Goal: Entertainment & Leisure: Browse casually

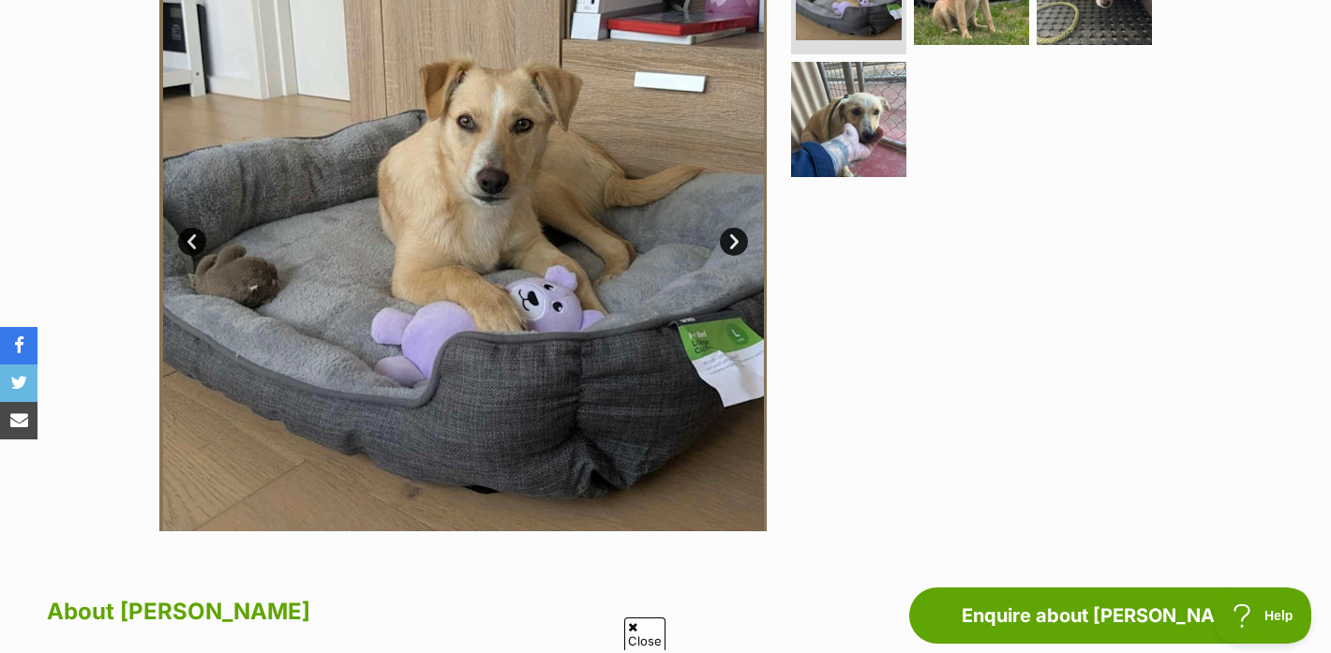
click at [727, 238] on link "Next" at bounding box center [734, 242] width 28 height 28
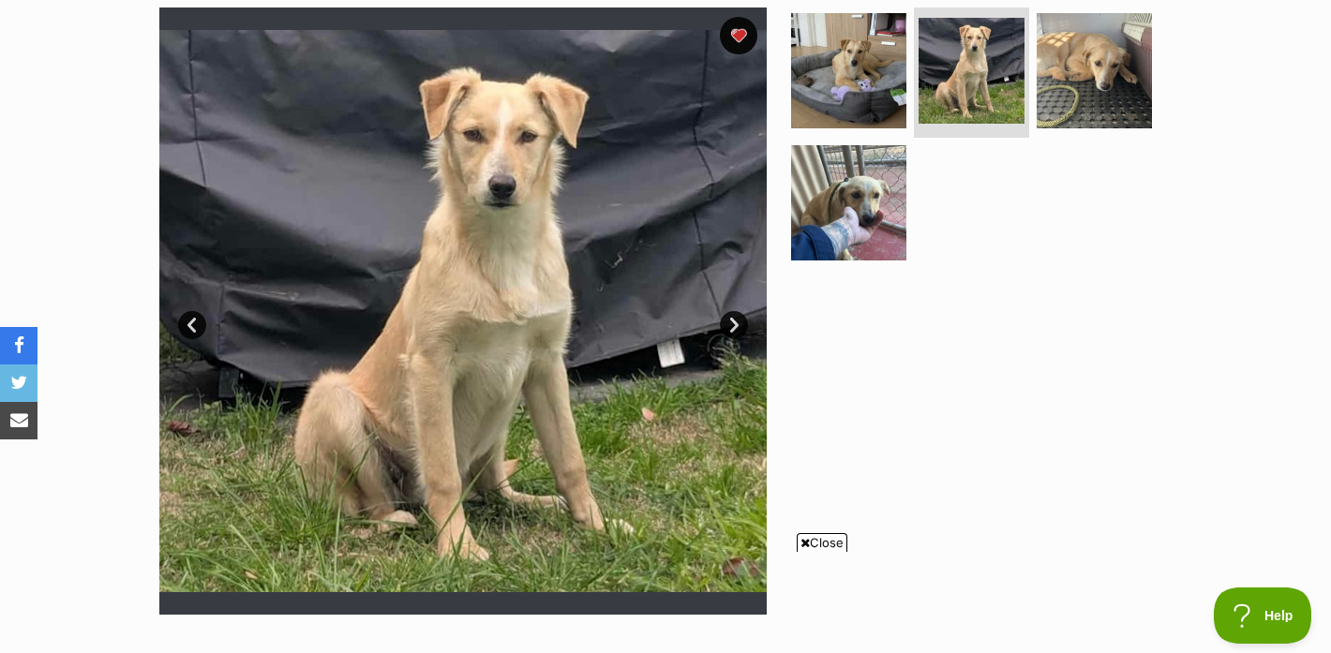
scroll to position [381, 0]
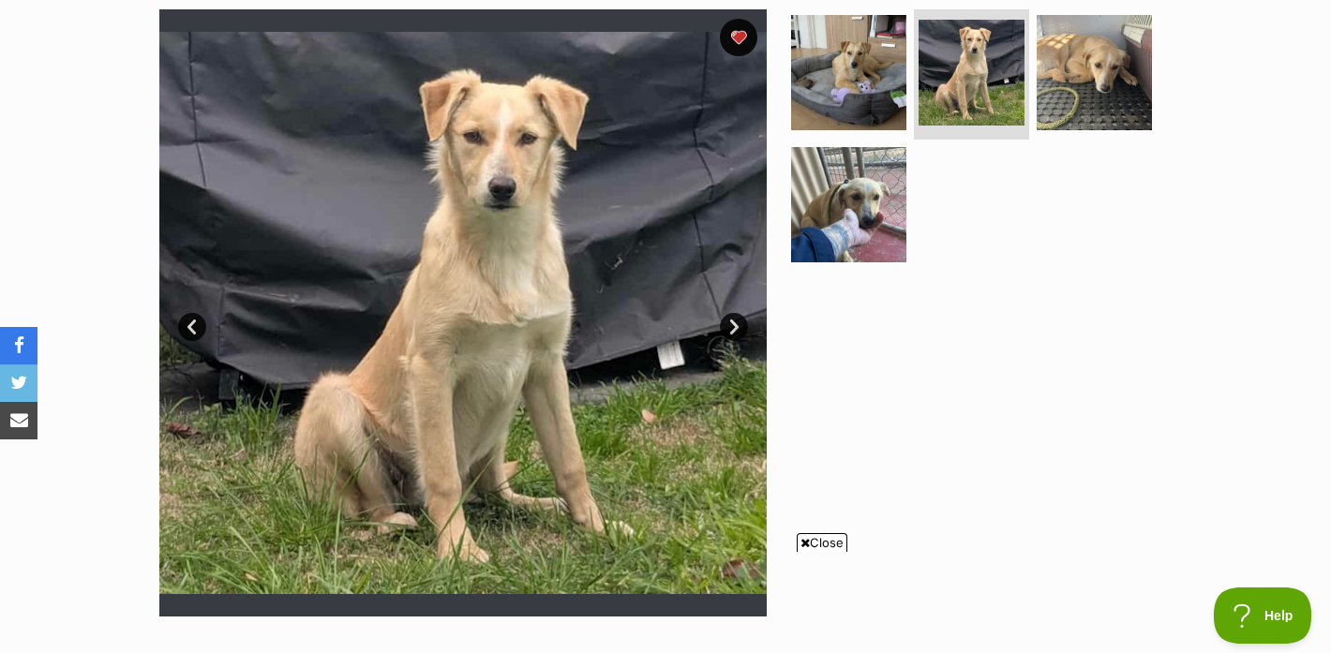
click at [732, 333] on link "Next" at bounding box center [734, 327] width 28 height 28
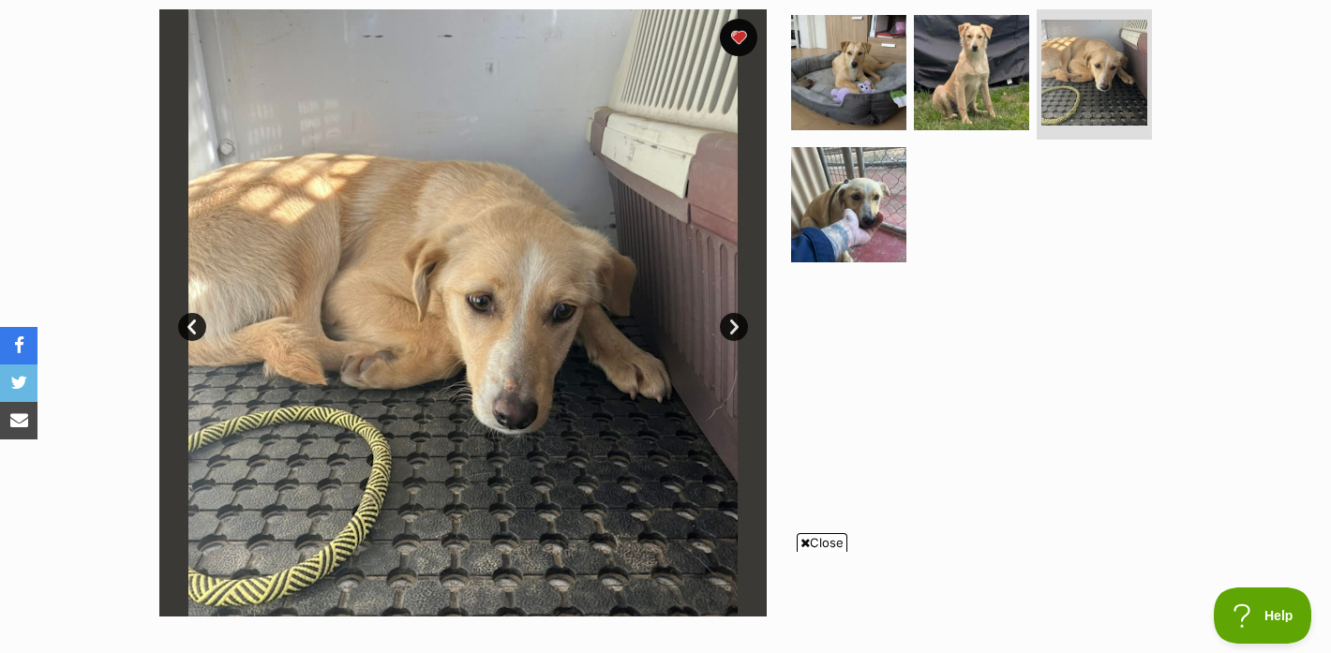
scroll to position [0, 0]
